Goal: Transaction & Acquisition: Purchase product/service

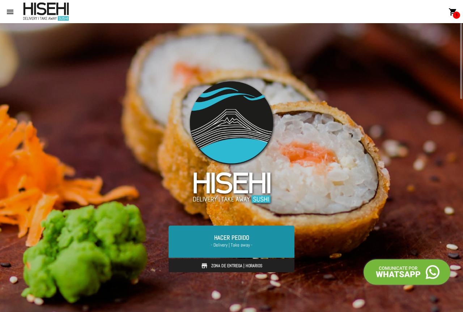
click at [236, 246] on span "- Delivery | Take away -" at bounding box center [231, 245] width 109 height 7
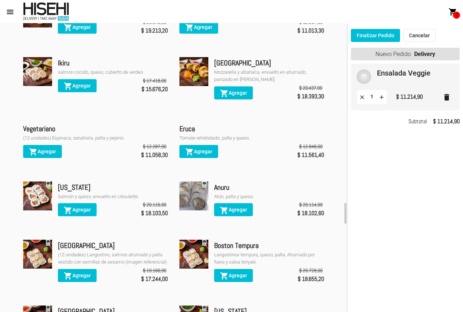
scroll to position [2535, 0]
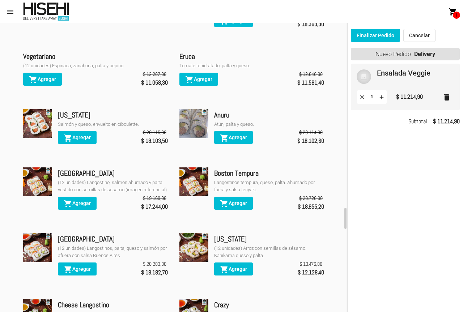
click at [234, 179] on div "Langostinos tempura, queso, palta. Ahumado por fuera y salsa teriyaki." at bounding box center [269, 186] width 110 height 14
click at [202, 168] on img at bounding box center [194, 182] width 29 height 29
click at [203, 168] on img at bounding box center [194, 182] width 29 height 29
click at [248, 168] on div "Boston Tempura" at bounding box center [269, 174] width 110 height 12
click at [281, 179] on div "Langostinos tempura, queso, palta. Ahumado por fuera y salsa teriyaki." at bounding box center [269, 186] width 110 height 14
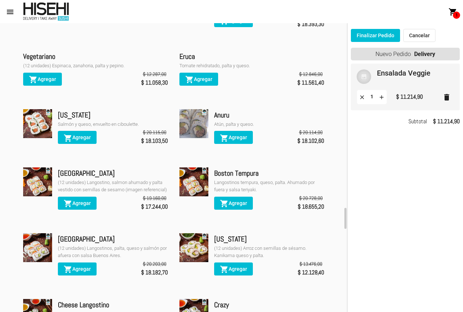
click at [200, 168] on img at bounding box center [194, 182] width 29 height 29
click at [224, 168] on div "Boston Tempura" at bounding box center [269, 174] width 110 height 12
click at [192, 168] on img at bounding box center [194, 182] width 29 height 29
click at [235, 201] on span "shopping_cart Agregar" at bounding box center [233, 204] width 27 height 6
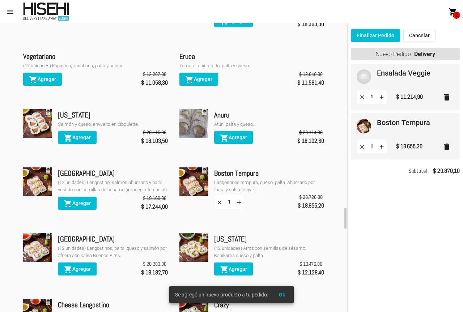
click at [368, 129] on img at bounding box center [364, 126] width 14 height 14
click at [368, 125] on img at bounding box center [364, 126] width 14 height 14
click at [399, 126] on mat-card-title "Boston Tempura" at bounding box center [403, 122] width 53 height 7
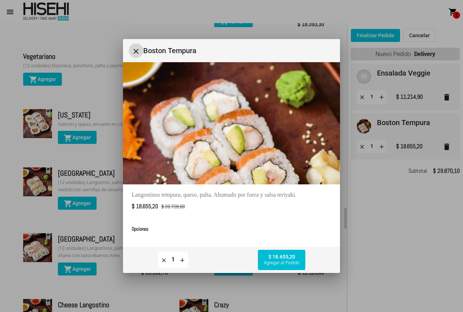
scroll to position [0, 0]
click at [136, 51] on mat-icon "close" at bounding box center [136, 51] width 9 height 9
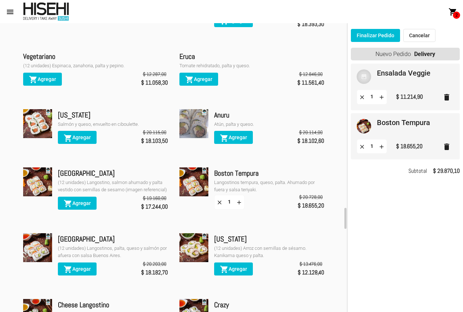
click at [45, 168] on img at bounding box center [37, 182] width 29 height 29
click at [70, 200] on mat-icon "shopping_cart" at bounding box center [68, 204] width 9 height 9
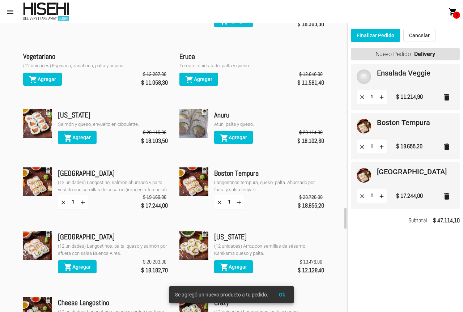
click at [366, 175] on img at bounding box center [364, 175] width 14 height 14
click at [381, 171] on mat-card-title "[GEOGRAPHIC_DATA]" at bounding box center [412, 171] width 70 height 7
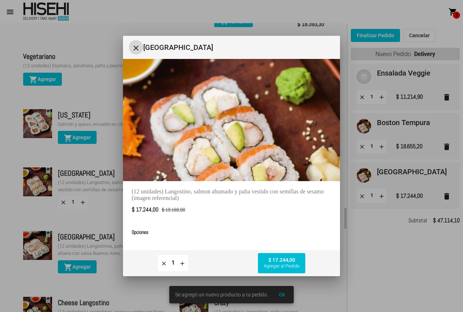
click at [139, 53] on button "close" at bounding box center [136, 47] width 14 height 14
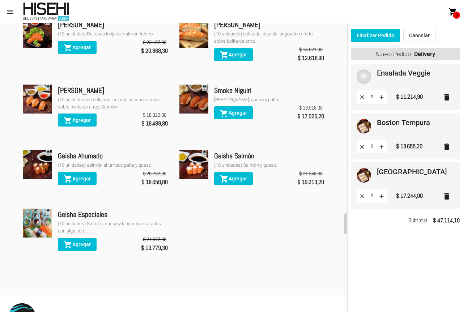
scroll to position [3596, 0]
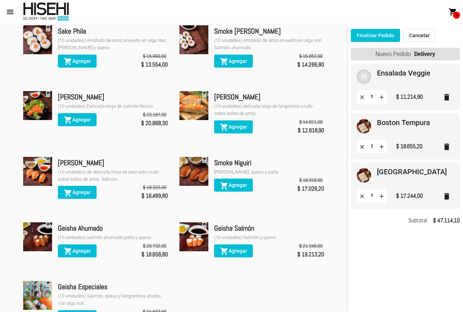
click at [446, 96] on mat-icon "delete" at bounding box center [447, 97] width 9 height 9
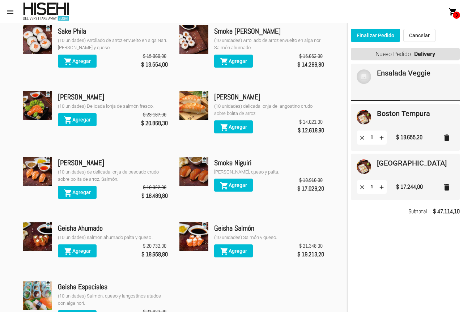
click at [446, 96] on mat-card "Ensalada Veggie" at bounding box center [405, 83] width 109 height 38
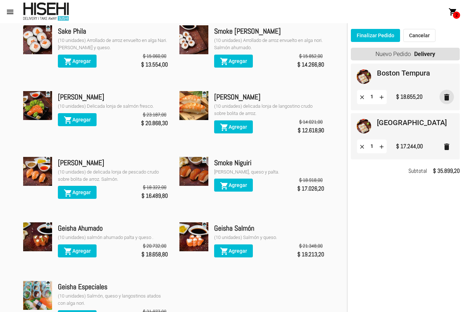
click at [452, 101] on mat-icon "delete" at bounding box center [447, 97] width 9 height 9
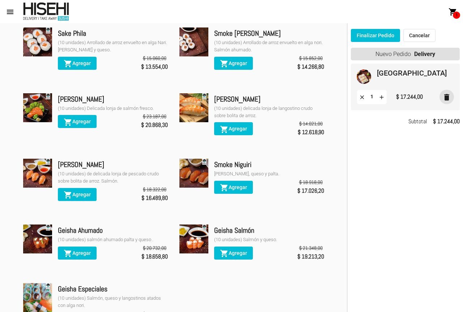
click at [446, 93] on mat-icon "delete" at bounding box center [447, 97] width 9 height 9
